Goal: Navigation & Orientation: Find specific page/section

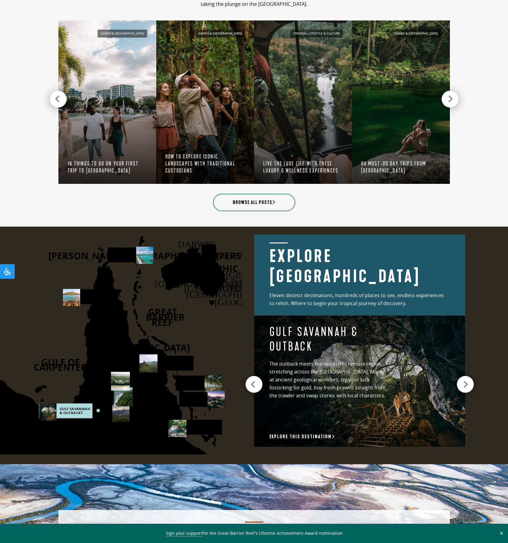
scroll to position [1122, 0]
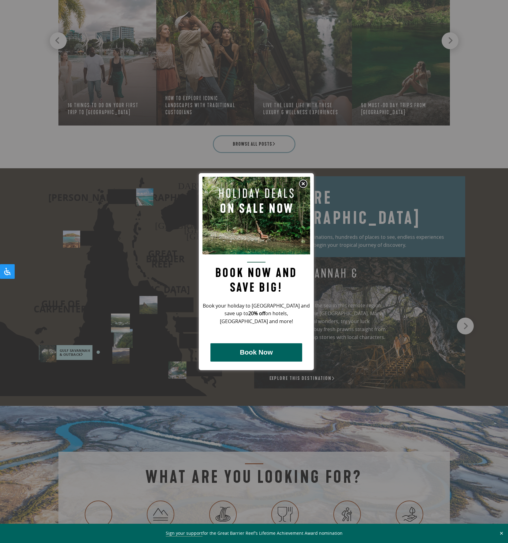
click at [304, 182] on img at bounding box center [302, 183] width 9 height 9
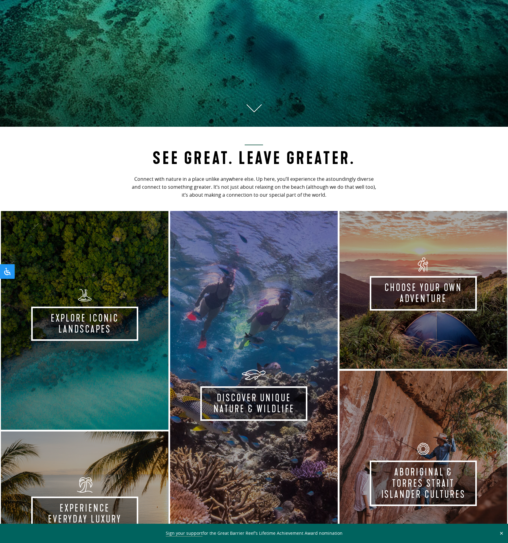
scroll to position [0, 0]
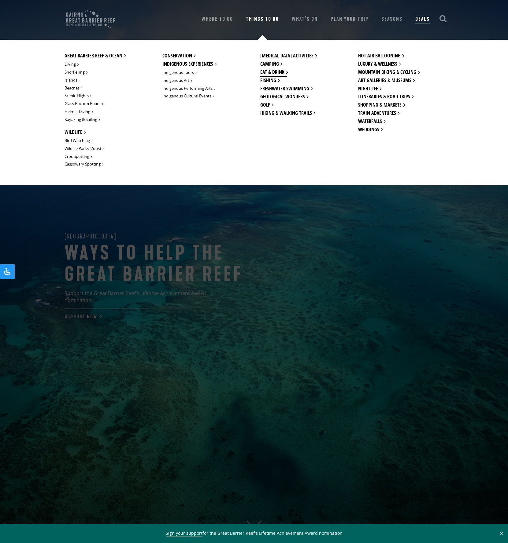
click at [271, 73] on link "Eat & Drink" at bounding box center [273, 72] width 27 height 8
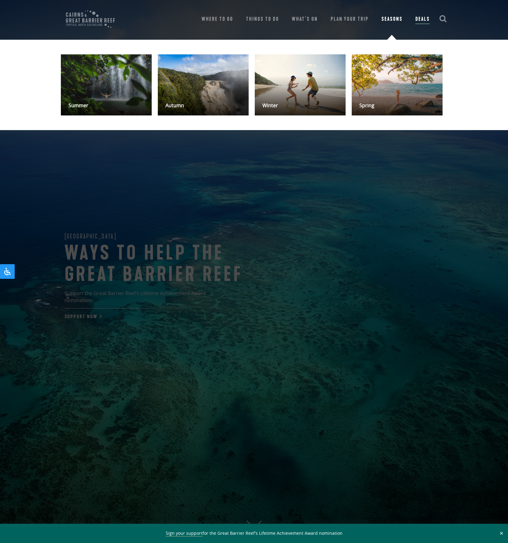
click at [395, 17] on link "Seasons" at bounding box center [391, 19] width 21 height 9
